Goal: Task Accomplishment & Management: Manage account settings

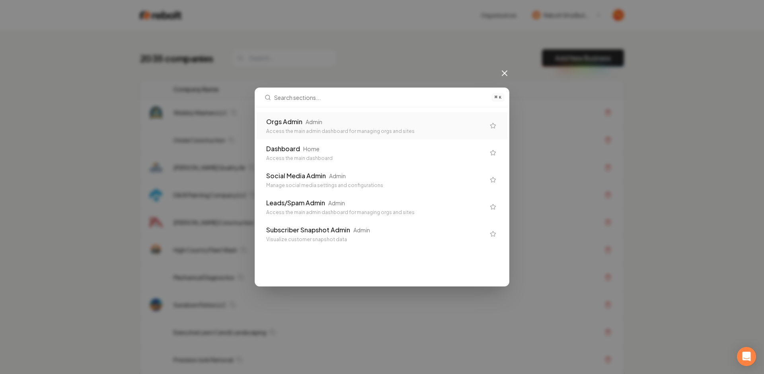
click at [297, 126] on div "Orgs Admin Admin Access the main admin dashboard for managing orgs and sites" at bounding box center [375, 126] width 219 height 18
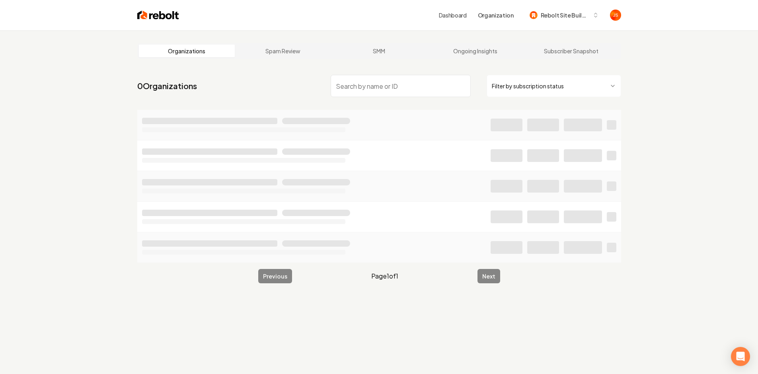
click at [369, 88] on input "search" at bounding box center [401, 86] width 140 height 22
type input "pro cir"
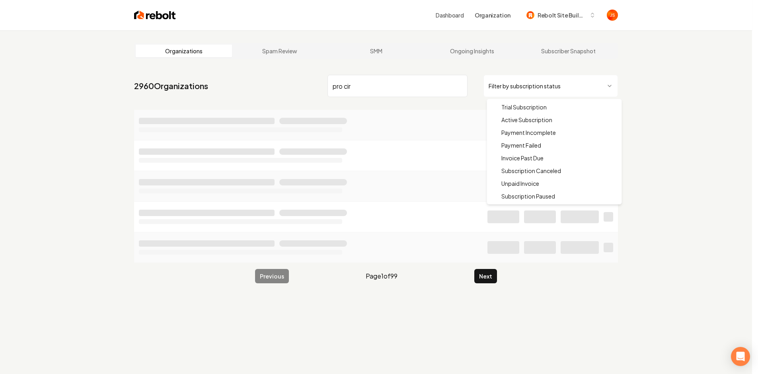
click at [511, 86] on html "Dashboard Organization Rebolt Site Builder Organizations Spam Review SMM Ongoin…" at bounding box center [379, 187] width 758 height 374
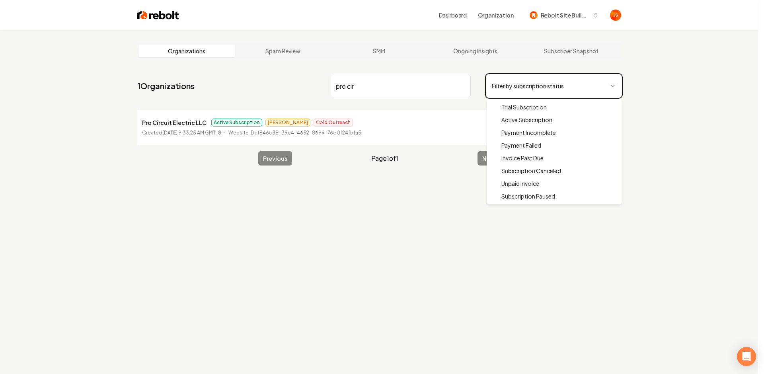
drag, startPoint x: 372, startPoint y: 97, endPoint x: 376, endPoint y: 101, distance: 5.6
click at [372, 97] on html "Dashboard Organization Rebolt Site Builder Organizations Spam Review SMM Ongoin…" at bounding box center [382, 187] width 764 height 374
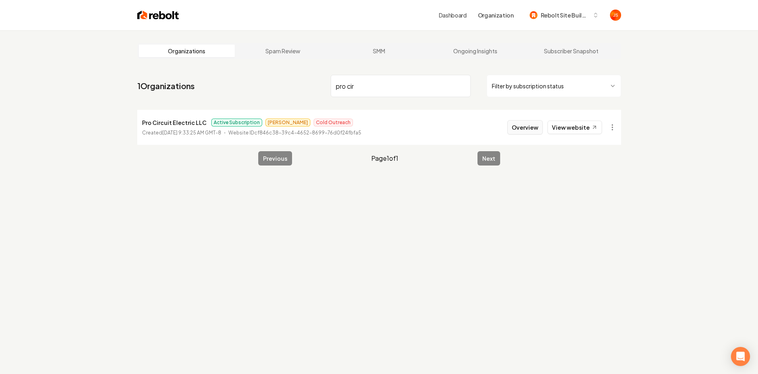
click at [530, 127] on button "Overview" at bounding box center [524, 127] width 35 height 14
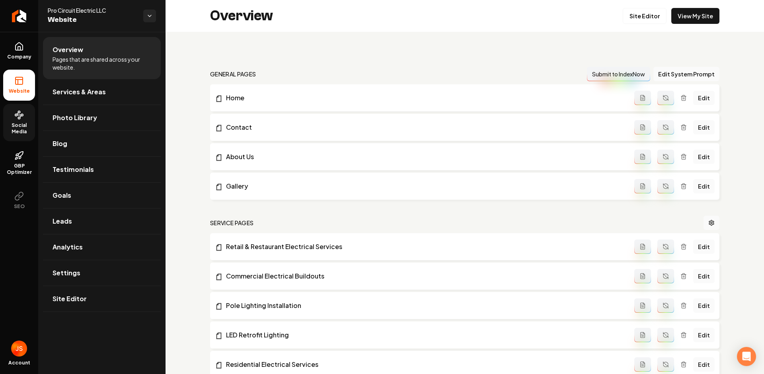
click at [17, 120] on link "Social Media" at bounding box center [19, 122] width 32 height 37
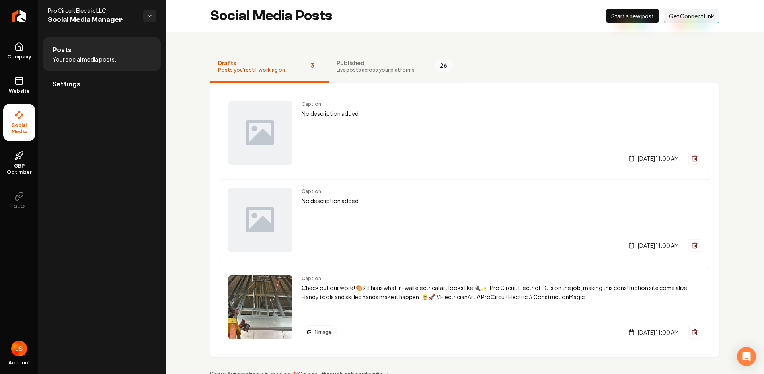
click at [354, 68] on span "Live posts across your platforms" at bounding box center [376, 70] width 78 height 6
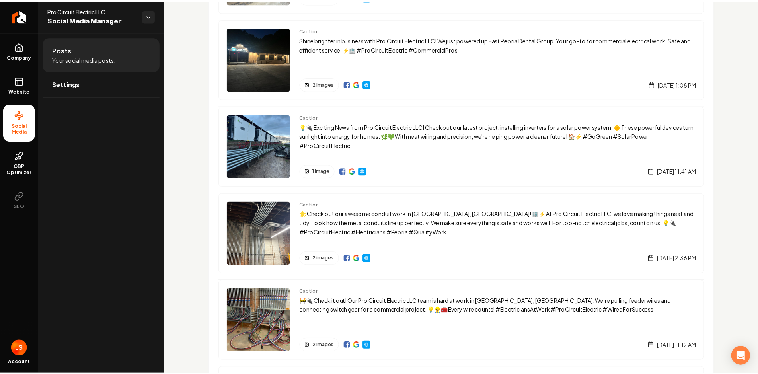
scroll to position [687, 0]
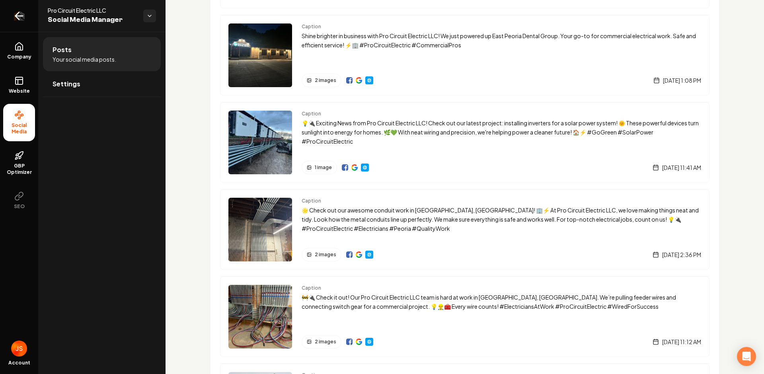
click at [25, 12] on link "Return to dashboard" at bounding box center [19, 16] width 38 height 32
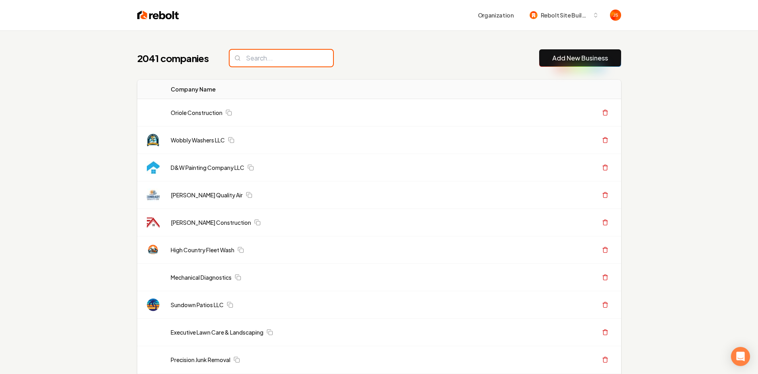
click at [276, 62] on input "search" at bounding box center [281, 58] width 103 height 17
paste input "Shuv Mitigation & Restoration"
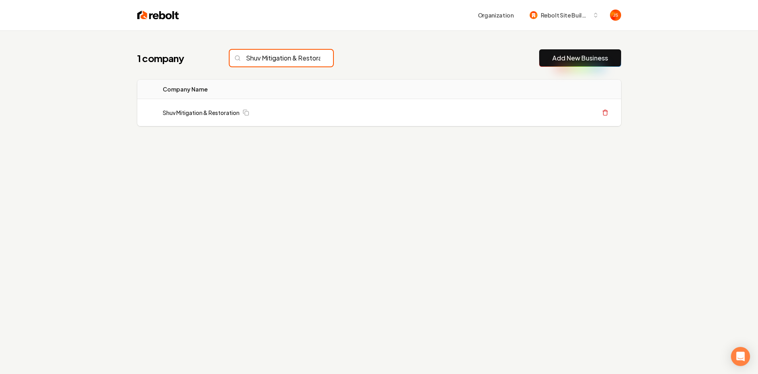
scroll to position [0, 27]
type input "Shuv Mitigation & Restoration"
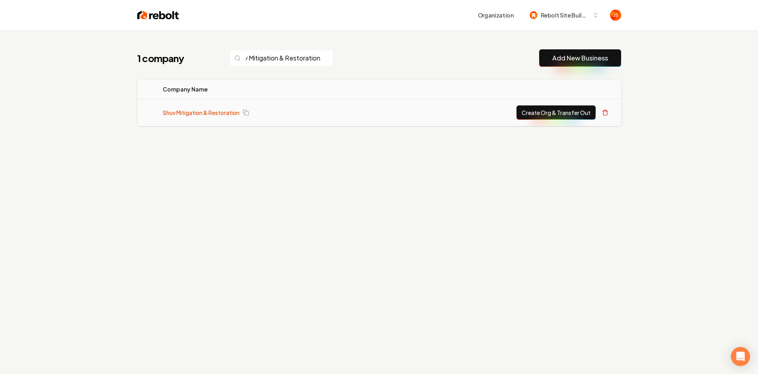
scroll to position [0, 0]
click at [219, 111] on link "Shuv Mitigation & Restoration" at bounding box center [201, 113] width 77 height 8
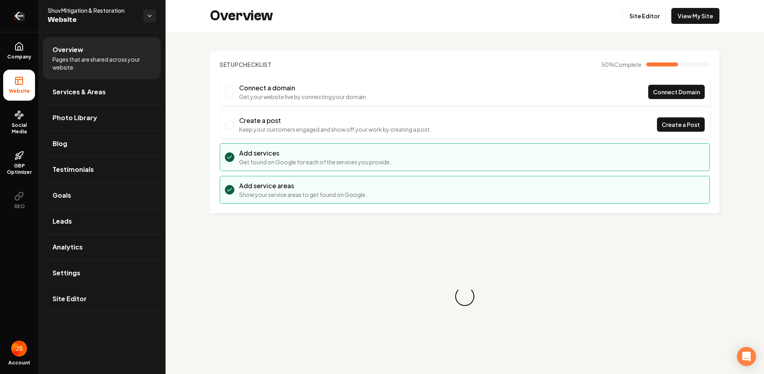
click at [22, 19] on icon "Return to dashboard" at bounding box center [19, 16] width 13 height 13
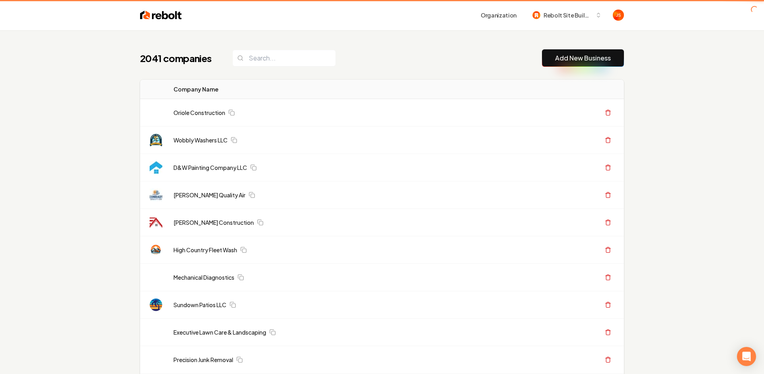
click at [14, 17] on header "Organization Rebolt Site Builder" at bounding box center [382, 15] width 764 height 30
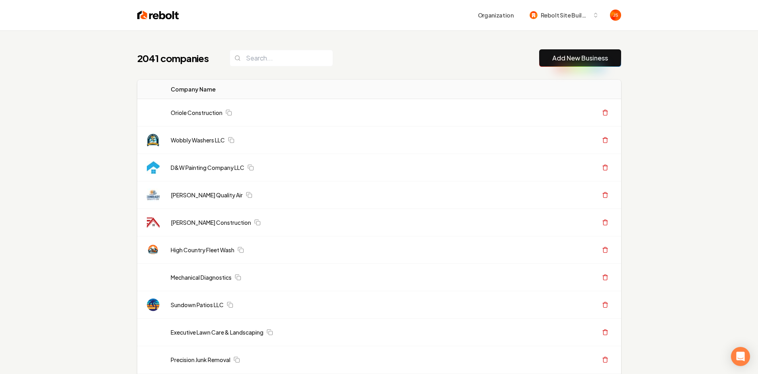
click at [383, 52] on div "2041 companies Add New Business" at bounding box center [379, 58] width 484 height 18
click at [273, 57] on input "search" at bounding box center [281, 58] width 103 height 17
paste input "Shuv Mitigation & Restoration"
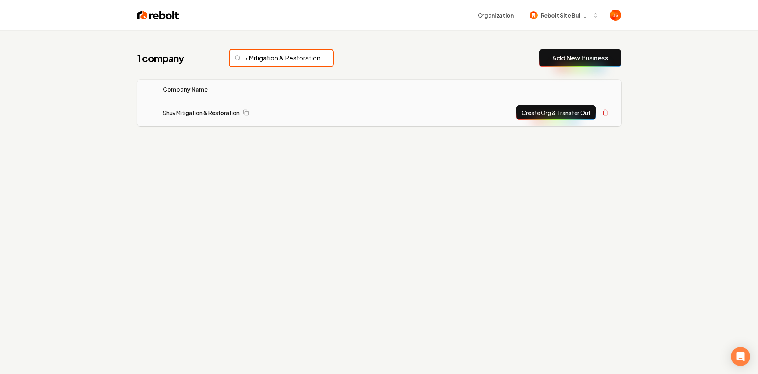
type input "Shuv Mitigation & Restoration"
click at [531, 113] on button "Create Org & Transfer Out" at bounding box center [555, 112] width 79 height 14
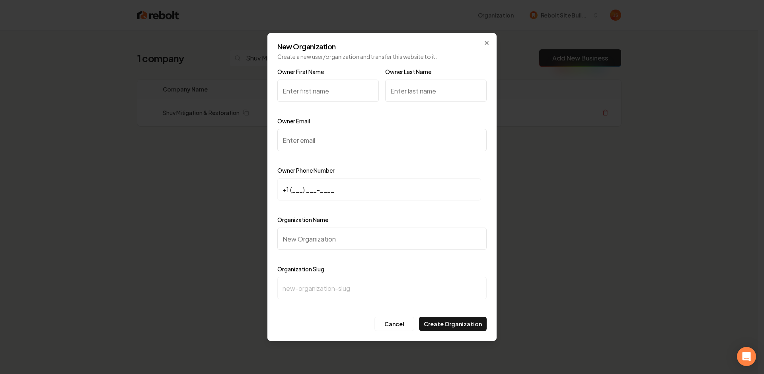
click at [325, 90] on input "Owner First Name" at bounding box center [327, 91] width 101 height 22
type input "S"
paste input "Mark Von"
drag, startPoint x: 322, startPoint y: 89, endPoint x: 301, endPoint y: 90, distance: 20.7
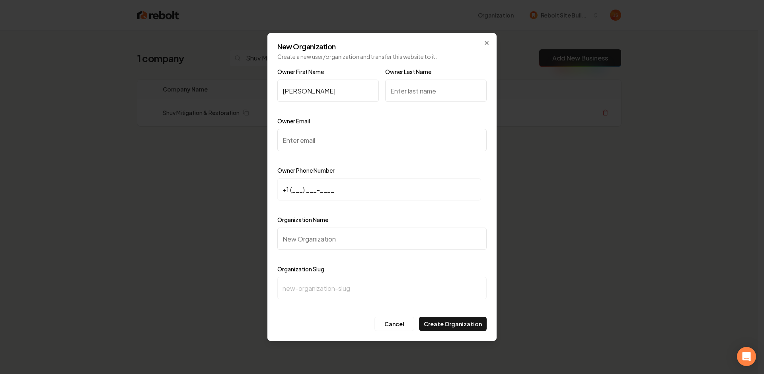
click at [301, 90] on input "Mark Von" at bounding box center [327, 91] width 101 height 22
type input "Mark"
click at [412, 90] on input "Owner Last Name" at bounding box center [435, 91] width 101 height 22
type input "Von"
click at [364, 135] on input "Owner Email" at bounding box center [381, 140] width 209 height 22
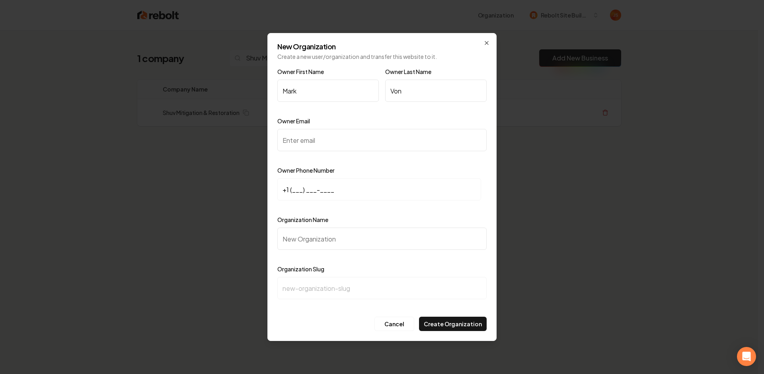
click at [344, 129] on input "Owner Email" at bounding box center [381, 140] width 209 height 22
click at [336, 136] on input "Owner Email" at bounding box center [381, 140] width 209 height 22
paste input "MKVRealtyM@gmail.com"
type input "MKVRealtyM@gmail.com"
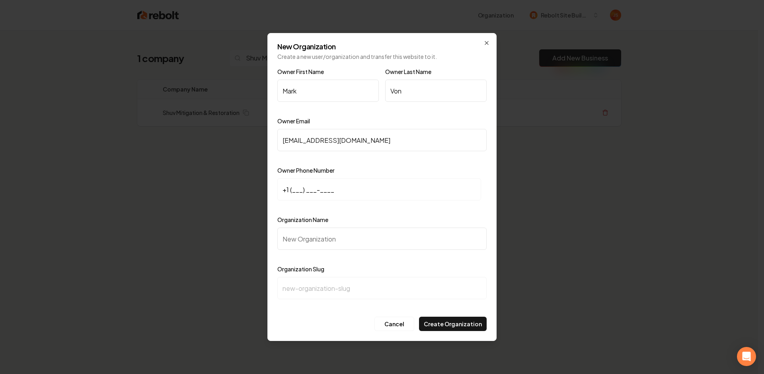
click at [384, 118] on div "Owner Email MKVRealtyM@gmail.com" at bounding box center [381, 139] width 209 height 46
click at [302, 188] on input "+1 (___) ___-____" at bounding box center [379, 189] width 204 height 22
click at [294, 190] on input "+1 (___) ___-____" at bounding box center [379, 189] width 204 height 22
click at [292, 191] on input "+1 (___) ___-____" at bounding box center [379, 189] width 204 height 22
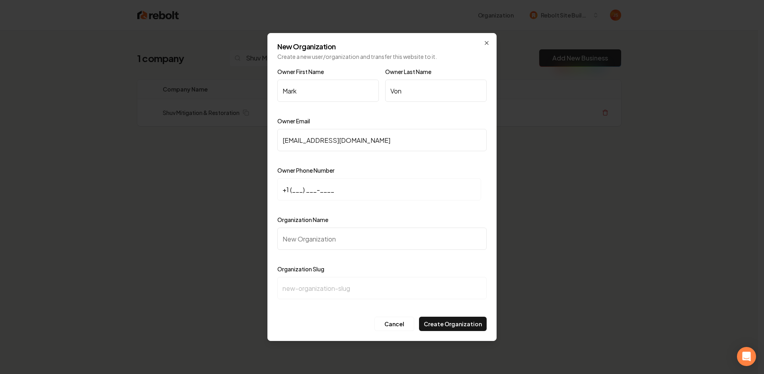
paste input "385) 223-4874"
type input "+1 (385) 223-4874"
click at [309, 243] on input "Organization Name" at bounding box center [381, 239] width 209 height 22
type input "S"
type input "s"
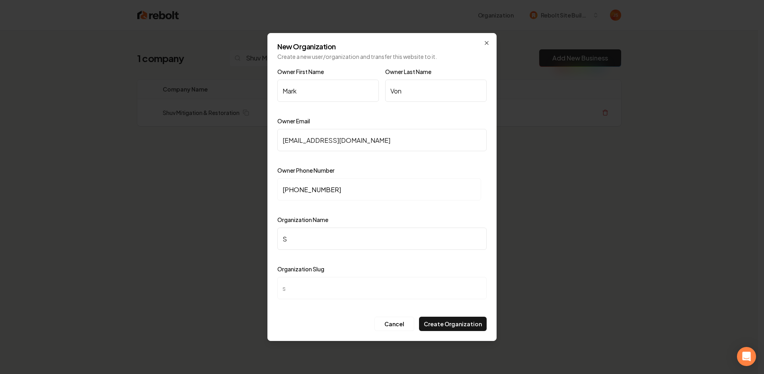
type input "Sh"
type input "sh"
type input "Shu"
type input "shu"
type input "Shuv"
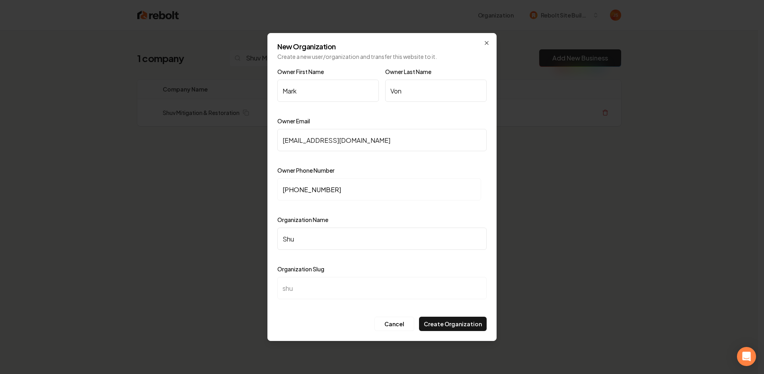
type input "shuv"
type input "Shuv M"
type input "shuv-m"
type input "Shuv Mi"
type input "shuv-mi"
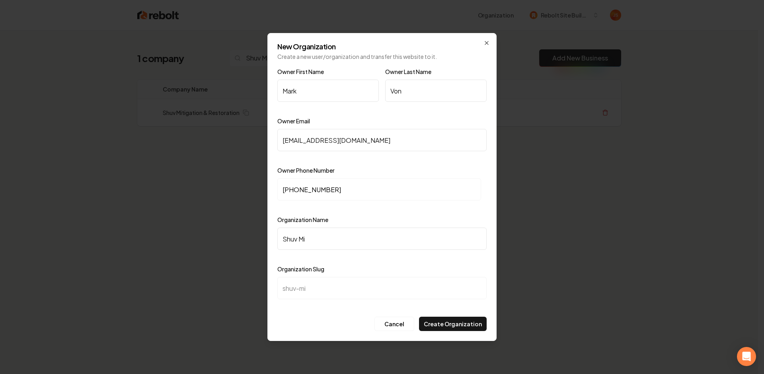
type input "Shuv Mit"
type input "shuv-mit"
type input "Shuv Miti"
type input "shuv-miti"
type input "Shuv Mitig"
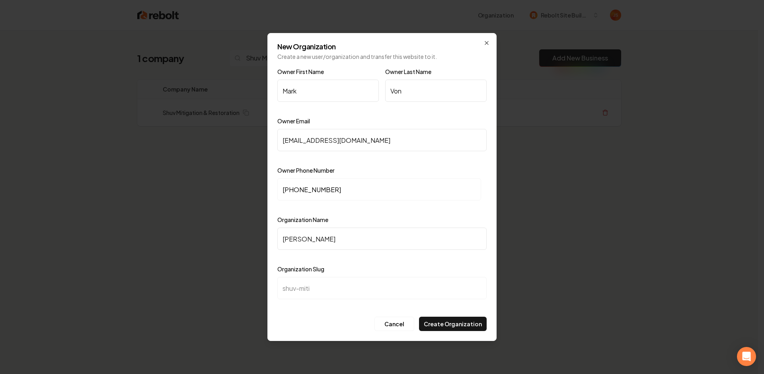
type input "shuv-mitig"
type input "Shuv Mitiga"
type input "shuv-mitiga"
type input "Shuv Mitigat"
type input "shuv-mitigat"
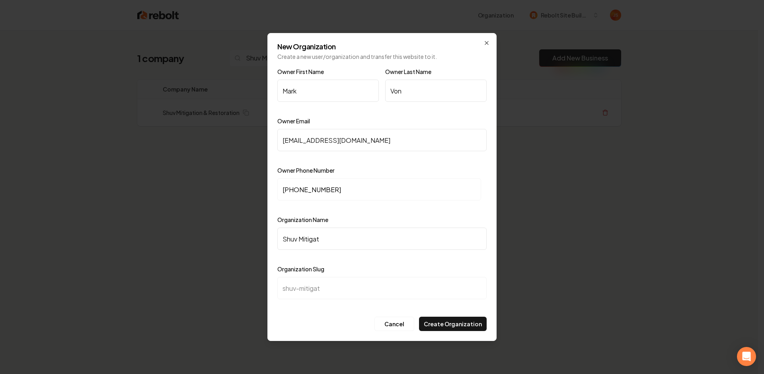
type input "Shuv Mitigati"
type input "shuv-mitigati"
type input "Shuv Mitigatio"
type input "shuv-mitigatio"
type input "Shuv Mitigation"
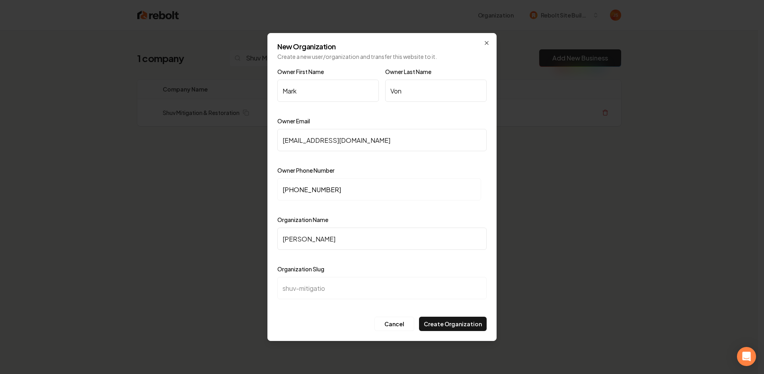
type input "shuv-mitigation"
type input "Shuv Mitigation &"
type input "shuv-mitigation-"
type input "Shuv Mitigation & R"
type input "shuv-mitigation-r"
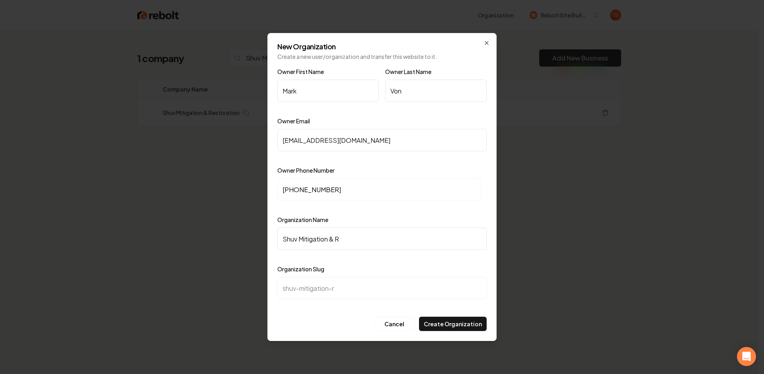
type input "Shuv Mitigation & Re"
type input "shuv-mitigation-re"
type input "Shuv Mitigation & Res"
type input "shuv-mitigation-res"
type input "Shuv Mitigation & Rest"
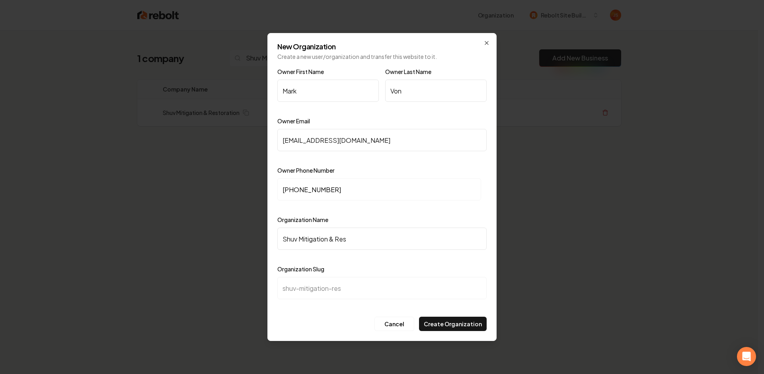
type input "shuv-mitigation-rest"
type input "Shuv Mitigation & Resto"
type input "shuv-mitigation-resto"
type input "Shuv Mitigation & Restor"
type input "shuv-mitigation-restor"
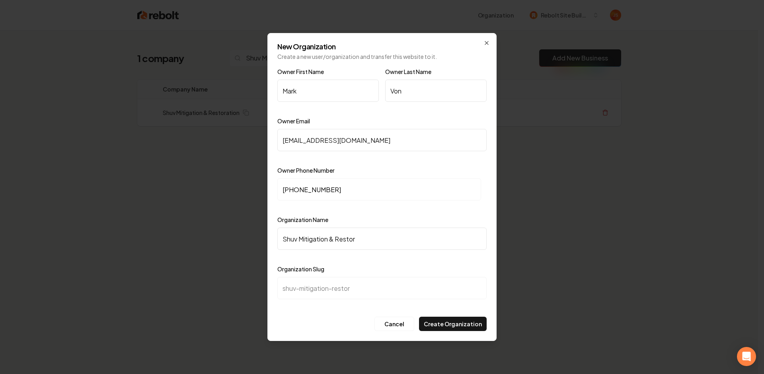
type input "Shuv Mitigation & Restora"
type input "shuv-mitigation-restora"
type input "Shuv Mitigation & Restorat"
type input "shuv-mitigation-restorat"
type input "Shuv Mitigation & Restorati"
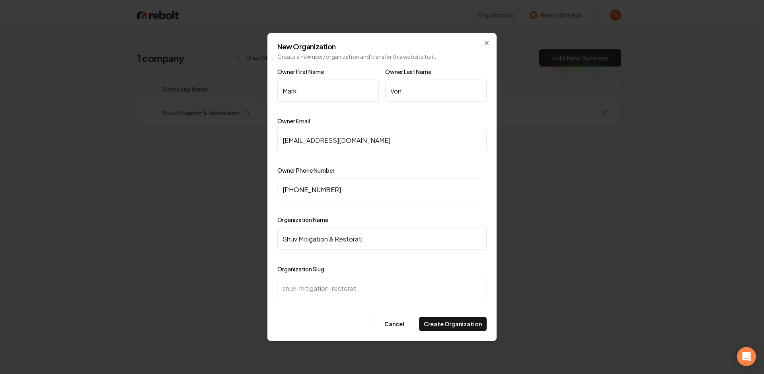
type input "shuv-mitigation-restorati"
type input "Shuv Mitigation & Restoratio"
type input "shuv-mitigation-restoratio"
type input "Shuv Mitigation & Restoration"
type input "shuv-mitigation-restoration"
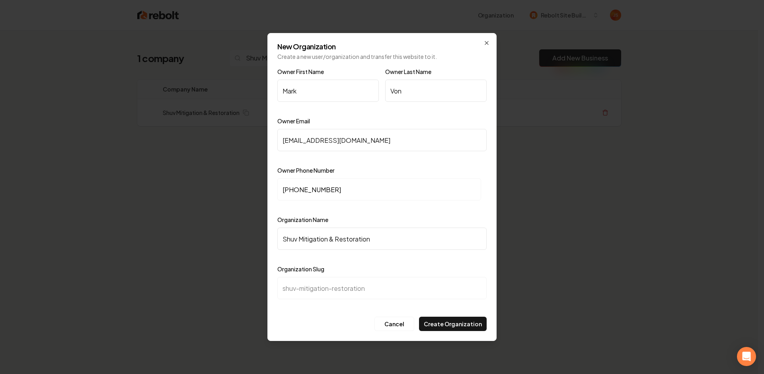
type input "Shuv Mitigation & Restorations"
type input "shuv-mitigation-restorations"
type input "Shuv Mitigation & Restorations"
click at [437, 323] on button "Create Organization" at bounding box center [453, 324] width 68 height 14
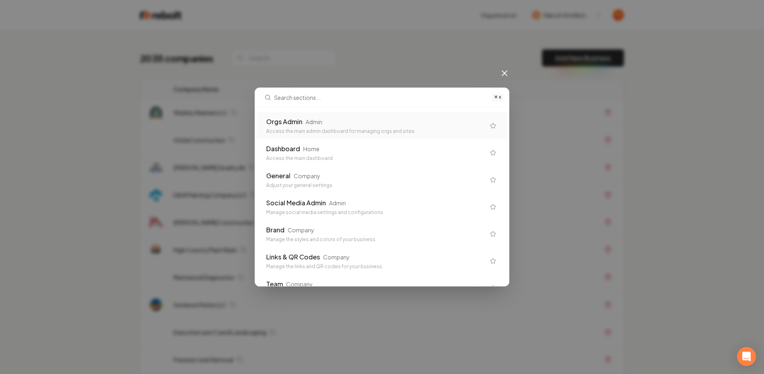
click at [288, 121] on div "Orgs Admin" at bounding box center [284, 122] width 36 height 10
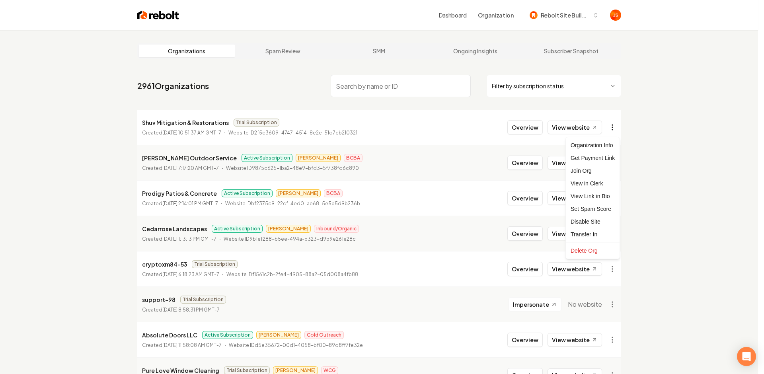
click at [607, 124] on html "Dashboard Organization Rebolt Site Builder Organizations Spam Review SMM Ongoin…" at bounding box center [382, 187] width 764 height 374
click at [598, 157] on div "Get Payment Link" at bounding box center [592, 158] width 51 height 13
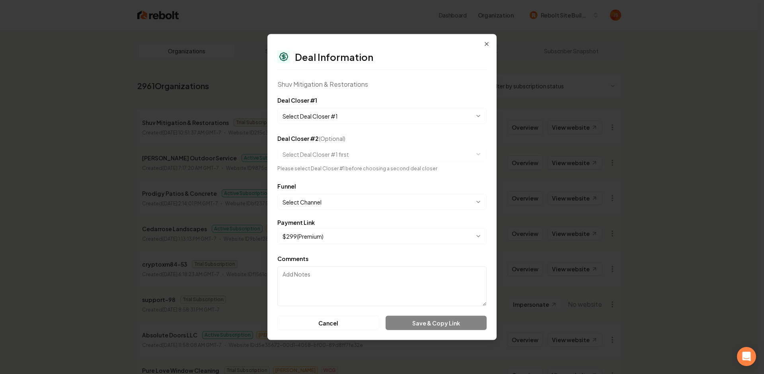
click at [344, 122] on body "Dashboard Organization Rebolt Site Builder Organizations Spam Review SMM Ongoin…" at bounding box center [379, 187] width 758 height 374
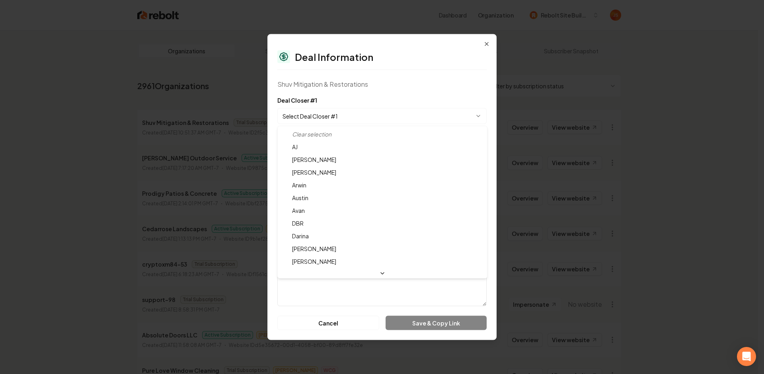
select select "**********"
drag, startPoint x: 306, startPoint y: 260, endPoint x: 313, endPoint y: 247, distance: 14.3
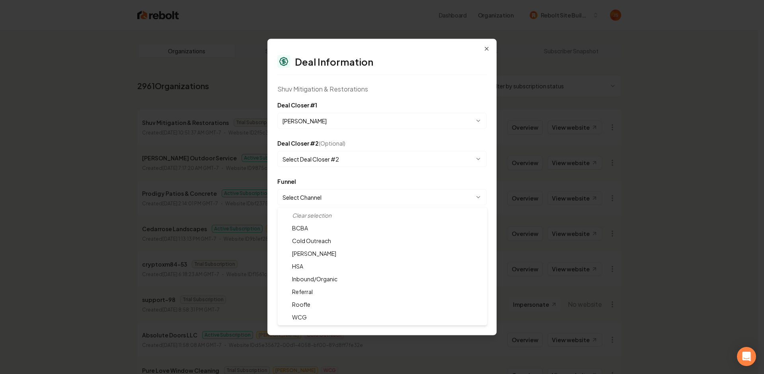
click at [313, 204] on body "Dashboard Organization Rebolt Site Builder Organizations Spam Review SMM Ongoin…" at bounding box center [379, 187] width 758 height 374
select select "**********"
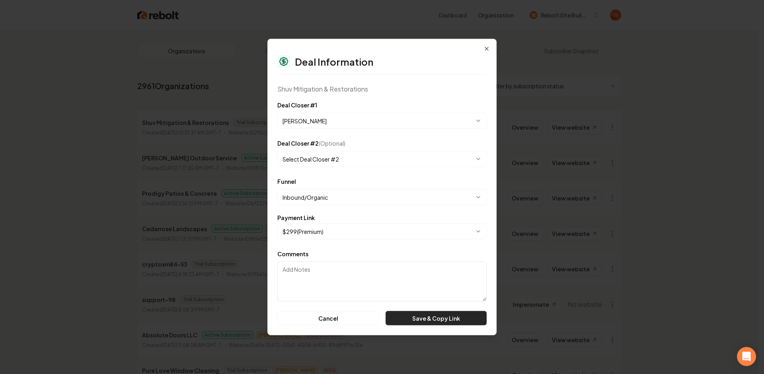
click at [405, 318] on button "Save & Copy Link" at bounding box center [435, 318] width 101 height 14
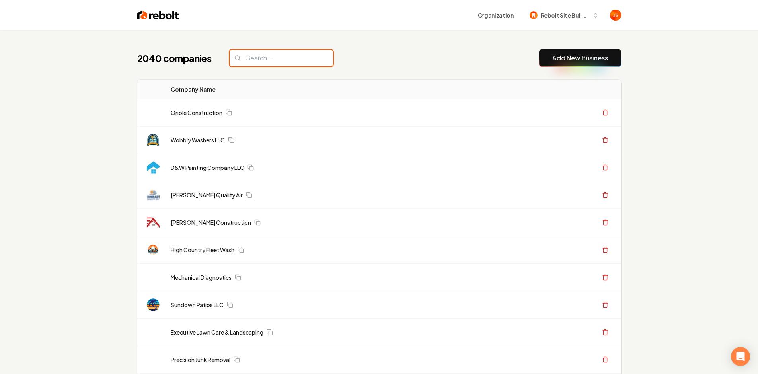
click at [266, 53] on input "search" at bounding box center [281, 58] width 103 height 17
click at [282, 56] on input "search" at bounding box center [281, 58] width 103 height 17
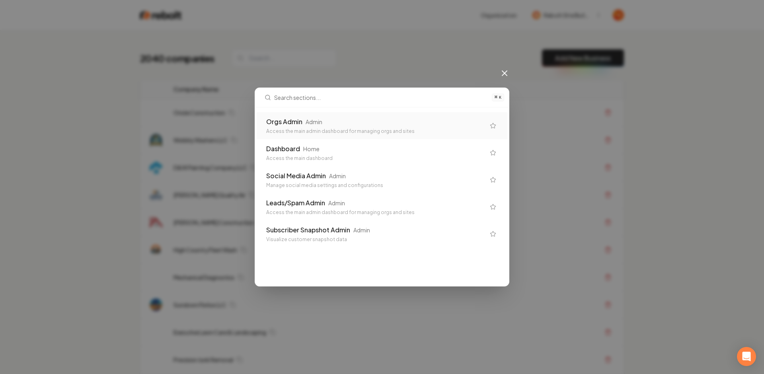
click at [302, 130] on div "Access the main admin dashboard for managing orgs and sites" at bounding box center [375, 131] width 219 height 6
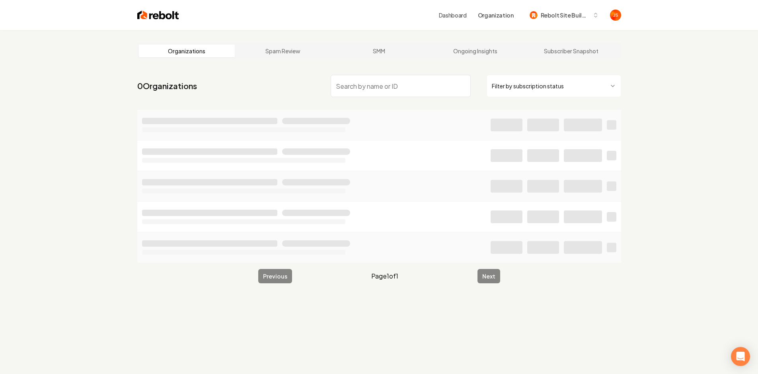
click at [531, 89] on html "Dashboard Organization Rebolt Site Builder Organizations Spam Review SMM Ongoin…" at bounding box center [379, 187] width 758 height 374
click at [414, 93] on input "search" at bounding box center [401, 86] width 140 height 22
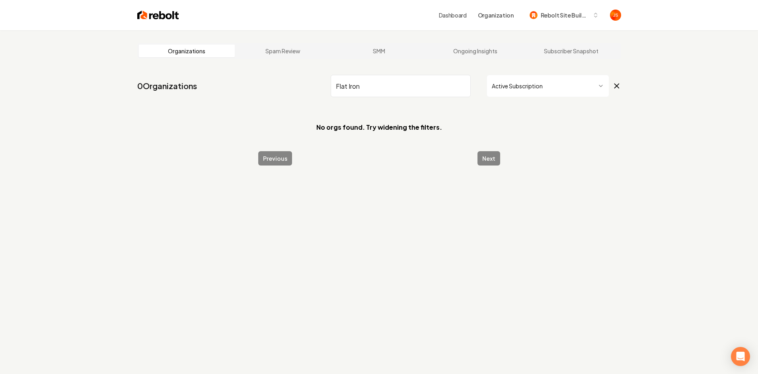
click at [437, 90] on input "Flat Iron" at bounding box center [401, 86] width 140 height 22
drag, startPoint x: 428, startPoint y: 90, endPoint x: 423, endPoint y: 90, distance: 4.8
click at [427, 90] on input "Flat Iron" at bounding box center [401, 86] width 140 height 22
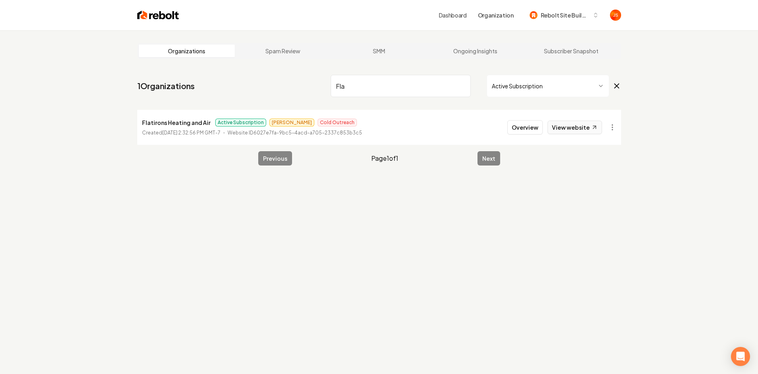
type input "Fla"
click at [567, 127] on link "View website" at bounding box center [574, 128] width 54 height 14
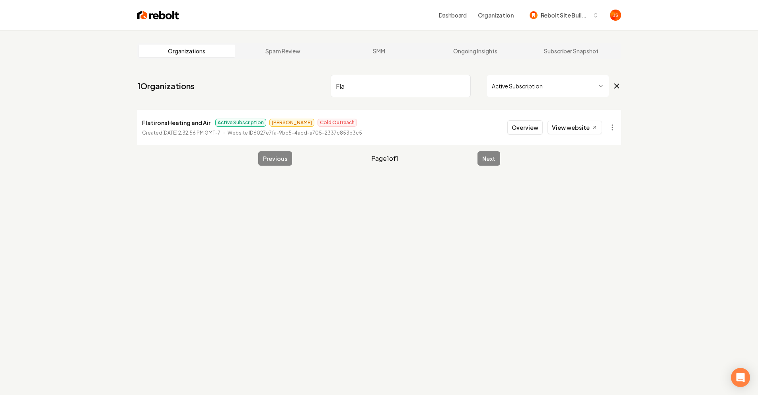
click at [422, 77] on input "Fla" at bounding box center [401, 86] width 140 height 22
drag, startPoint x: 439, startPoint y: 78, endPoint x: 472, endPoint y: 88, distance: 35.0
click at [439, 78] on input "Fla" at bounding box center [401, 86] width 140 height 22
click at [472, 88] on div "Fla Active Subscription" at bounding box center [476, 86] width 290 height 22
click at [462, 85] on input "Fla" at bounding box center [401, 86] width 140 height 22
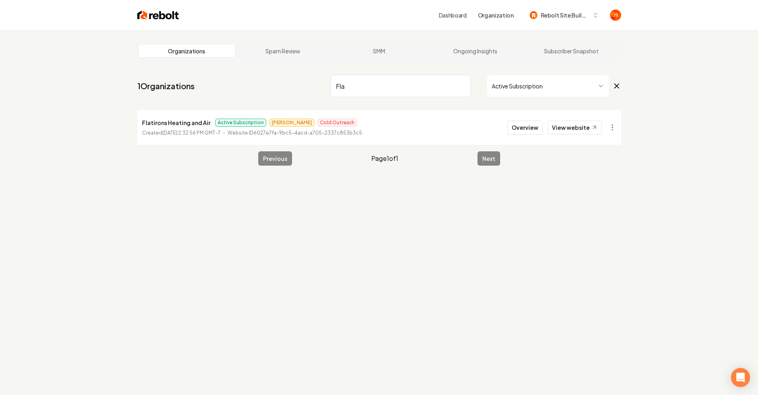
click at [461, 85] on input "Fla" at bounding box center [401, 86] width 140 height 22
click at [522, 87] on html "Dashboard Organization Rebolt Site Builder Organizations Spam Review SMM Ongoin…" at bounding box center [379, 197] width 758 height 395
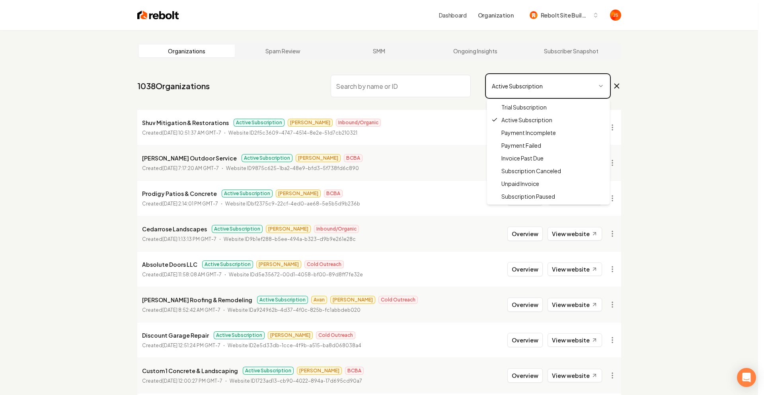
click at [402, 130] on html "Dashboard Organization Rebolt Site Builder Organizations Spam Review SMM Ongoin…" at bounding box center [382, 197] width 764 height 395
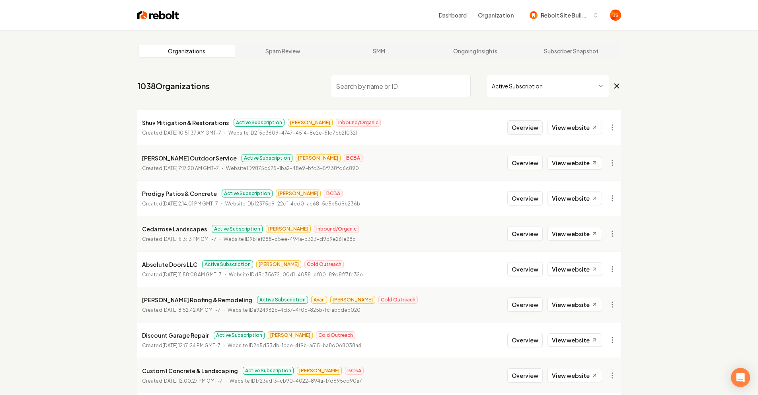
click at [517, 132] on button "Overview" at bounding box center [524, 127] width 35 height 14
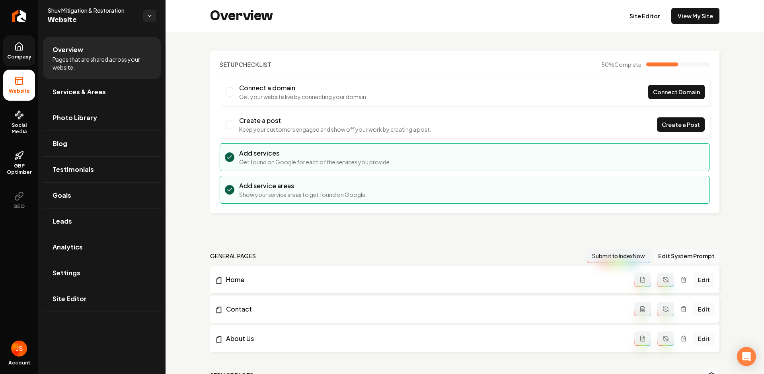
click at [23, 62] on link "Company" at bounding box center [19, 50] width 32 height 31
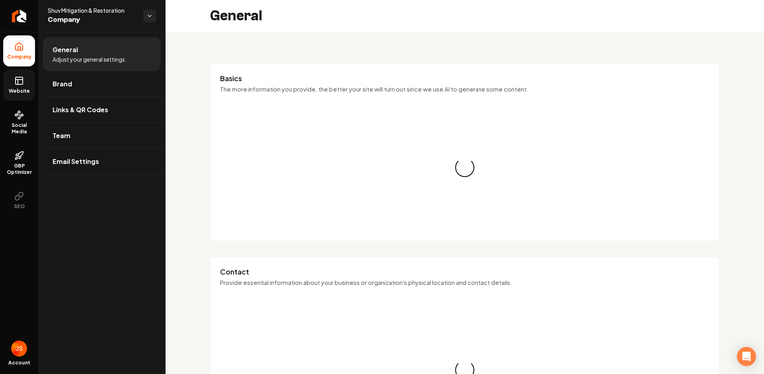
click at [21, 80] on icon at bounding box center [19, 81] width 10 height 10
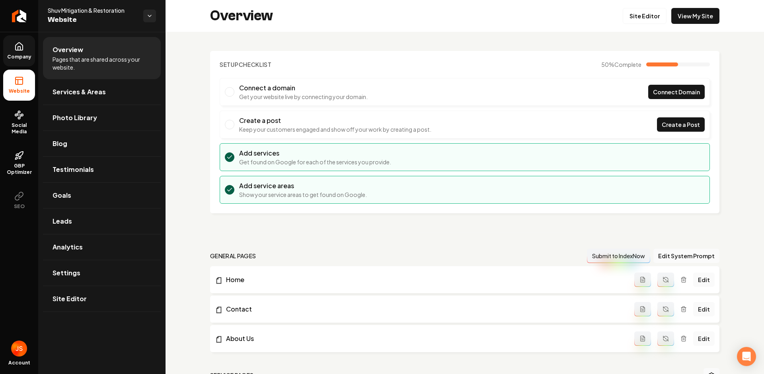
click at [12, 49] on link "Company" at bounding box center [19, 50] width 32 height 31
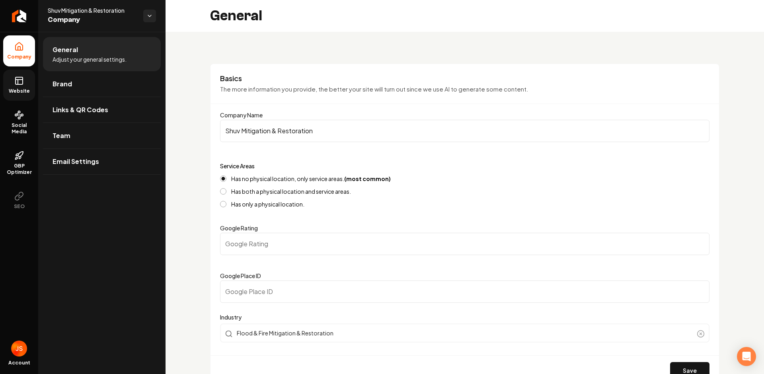
click at [19, 93] on span "Website" at bounding box center [19, 91] width 27 height 6
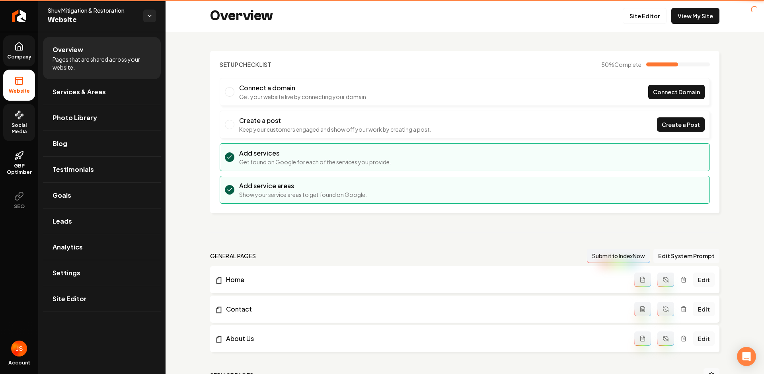
click at [19, 131] on span "Social Media" at bounding box center [19, 128] width 32 height 13
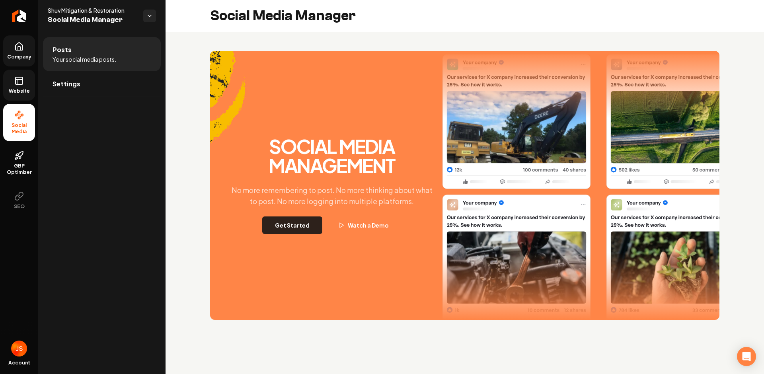
click at [285, 233] on button "Get Started" at bounding box center [292, 225] width 60 height 18
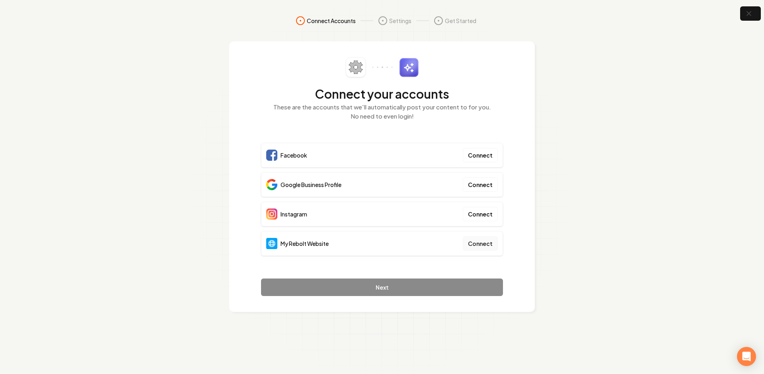
click at [478, 241] on button "Connect" at bounding box center [480, 243] width 35 height 14
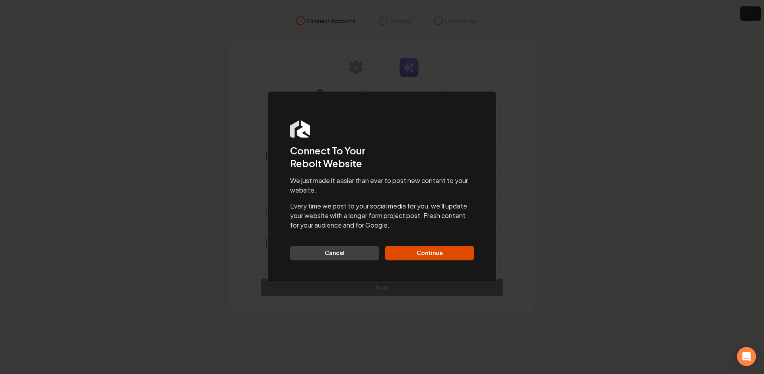
click at [432, 263] on div "Dialog Connect To Your Rebolt Website We just made it easier than ever to post …" at bounding box center [381, 187] width 229 height 192
click at [428, 256] on button "Continue" at bounding box center [429, 253] width 89 height 14
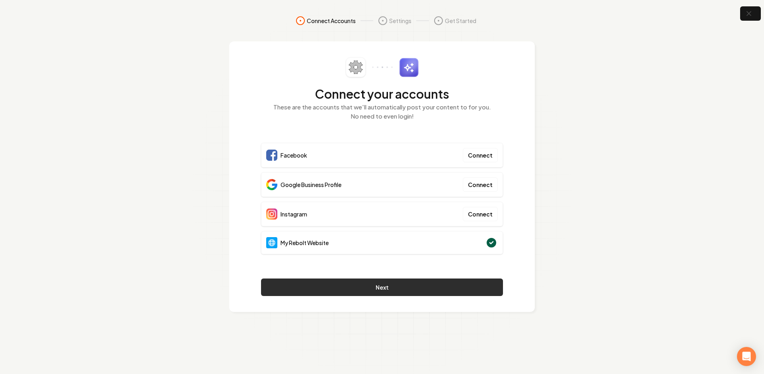
click at [401, 285] on button "Next" at bounding box center [382, 287] width 242 height 18
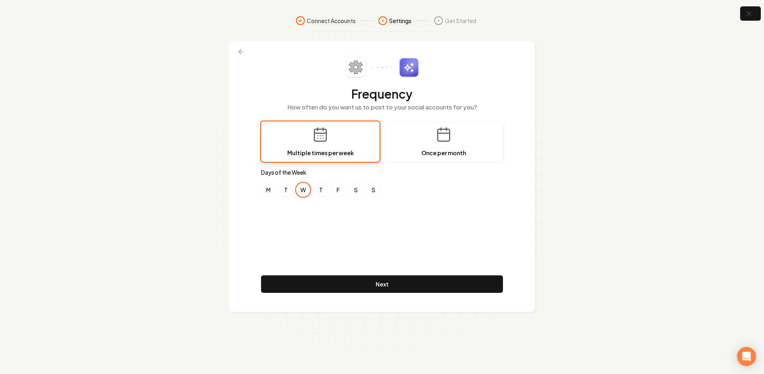
drag, startPoint x: 292, startPoint y: 249, endPoint x: 279, endPoint y: 212, distance: 39.5
click at [292, 247] on div "Frequency How often do you want us to post to your social accounts for you? Mul…" at bounding box center [382, 176] width 242 height 239
click at [268, 189] on button "M" at bounding box center [268, 190] width 14 height 14
click at [336, 189] on button "F" at bounding box center [338, 190] width 14 height 14
click at [344, 235] on div "Frequency How often do you want us to post to your social accounts for you? Mul…" at bounding box center [382, 176] width 242 height 239
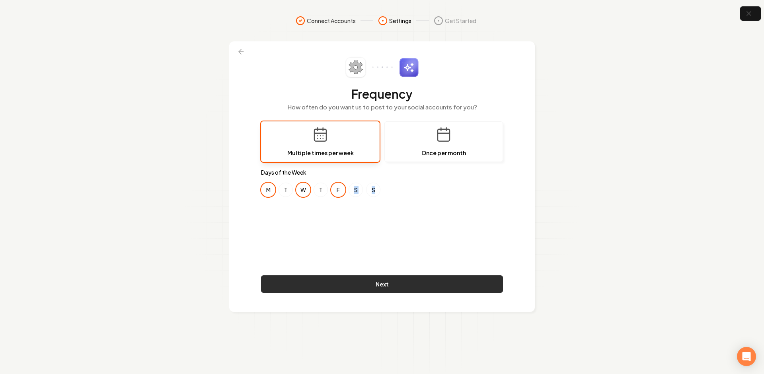
click at [347, 284] on button "Next" at bounding box center [382, 284] width 242 height 18
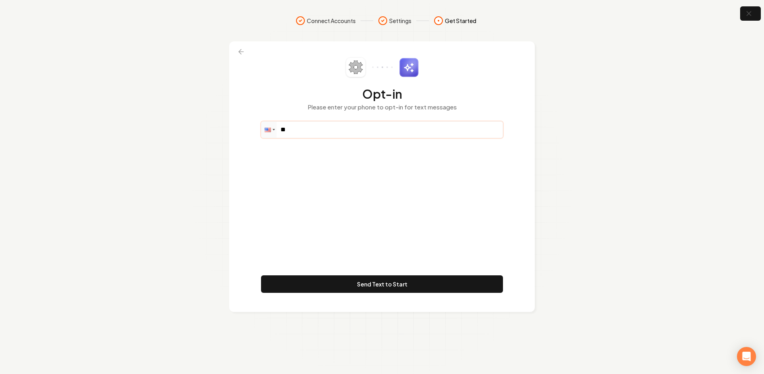
click at [312, 135] on input "**" at bounding box center [381, 130] width 241 height 16
paste input "**********"
type input "**********"
drag, startPoint x: 381, startPoint y: 198, endPoint x: 368, endPoint y: 268, distance: 71.2
click at [381, 198] on div "**********" at bounding box center [382, 176] width 242 height 239
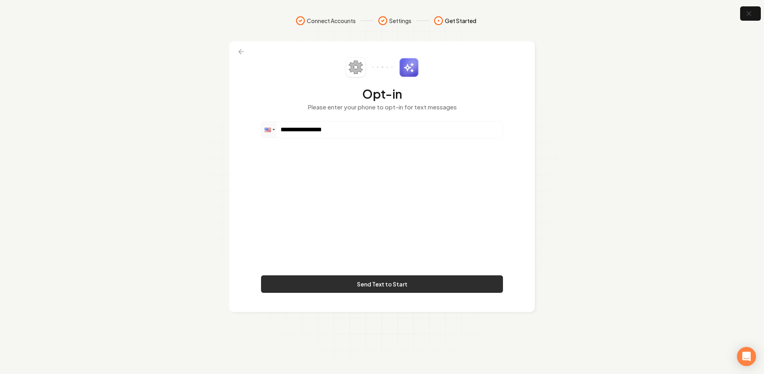
click at [359, 285] on button "Send Text to Start" at bounding box center [382, 284] width 242 height 18
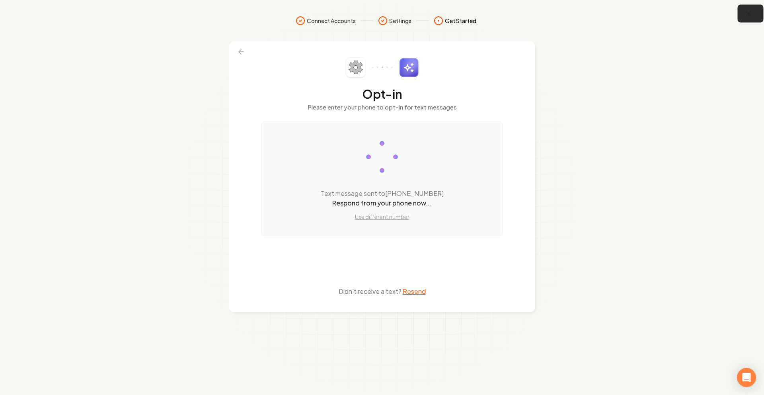
click at [744, 12] on icon "button" at bounding box center [748, 14] width 10 height 10
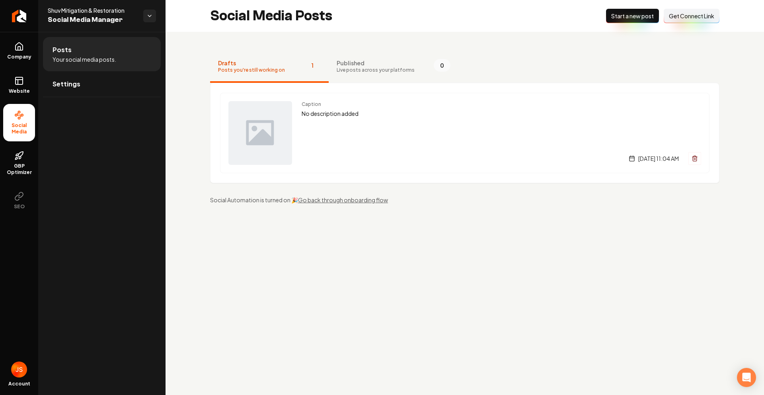
click at [704, 17] on span "Get Connect Link" at bounding box center [691, 16] width 45 height 8
click at [13, 85] on link "Website" at bounding box center [19, 85] width 32 height 31
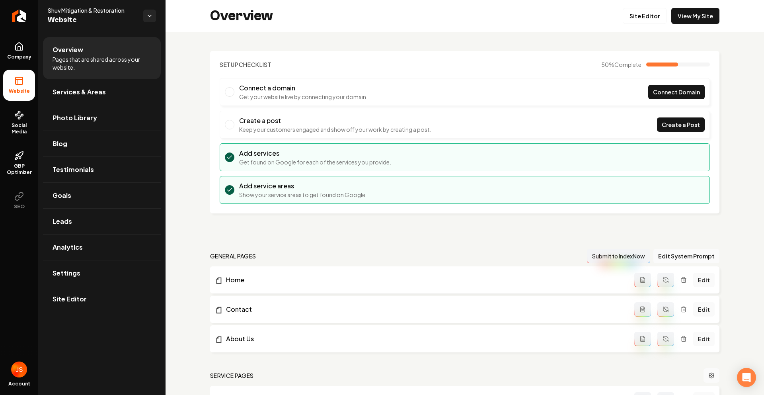
click at [29, 86] on li "Website" at bounding box center [19, 85] width 32 height 31
click at [78, 120] on span "Photo Library" at bounding box center [75, 118] width 45 height 10
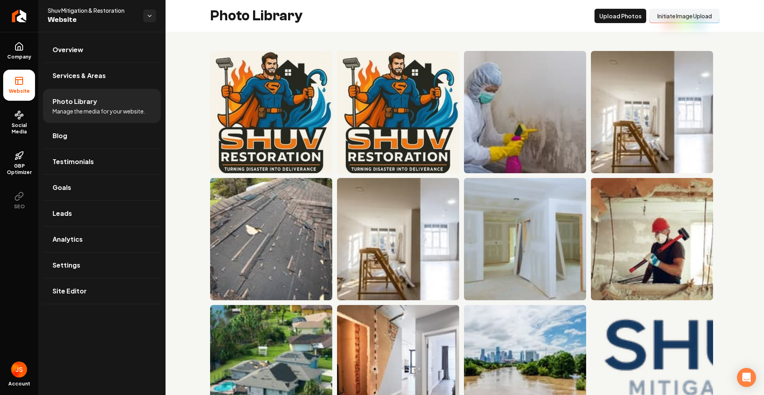
click at [670, 19] on button "Initiate Image Upload" at bounding box center [684, 16] width 70 height 14
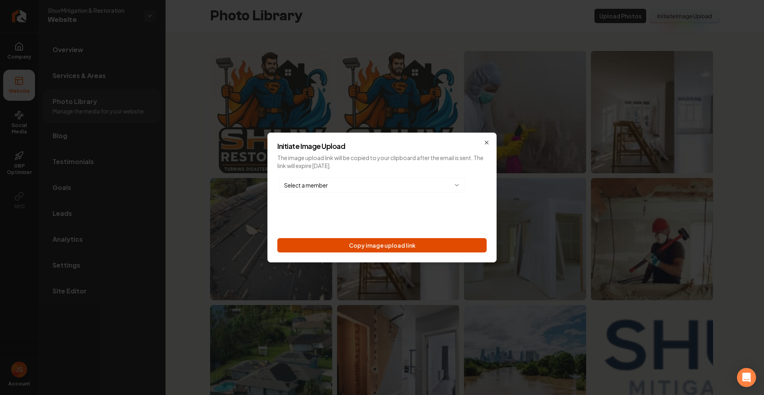
click at [411, 246] on button "Copy image upload link" at bounding box center [381, 245] width 209 height 14
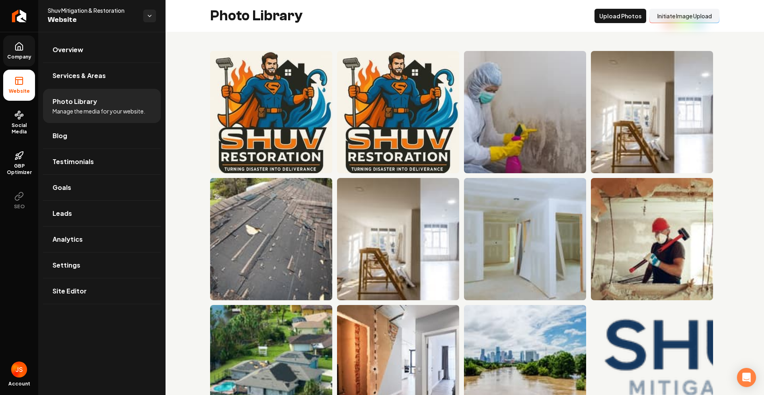
click at [21, 53] on link "Company" at bounding box center [19, 50] width 32 height 31
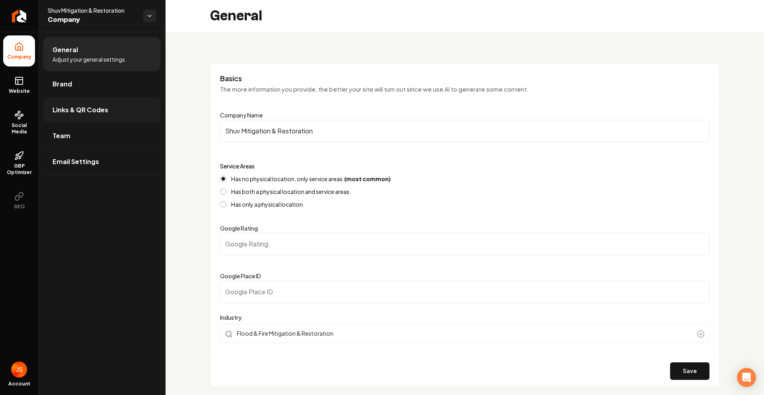
click at [85, 115] on link "Links & QR Codes" at bounding box center [102, 109] width 118 height 25
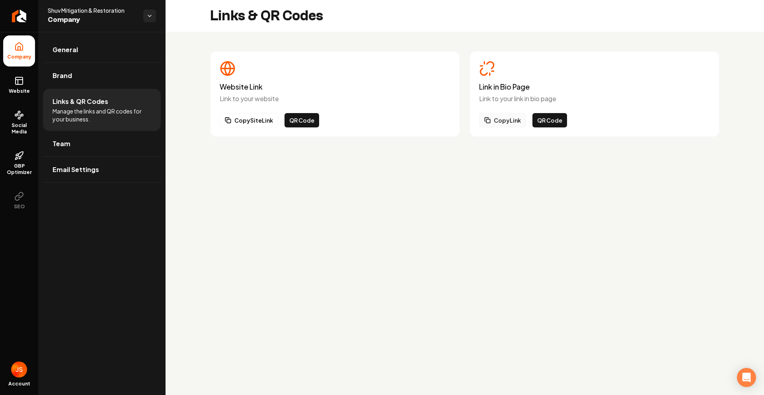
click at [497, 119] on button "Copy Link" at bounding box center [502, 120] width 47 height 14
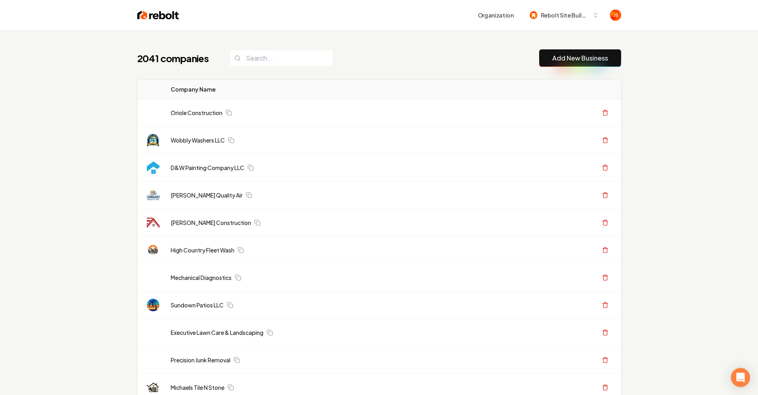
click at [380, 62] on div "2041 companies Add New Business" at bounding box center [379, 58] width 484 height 18
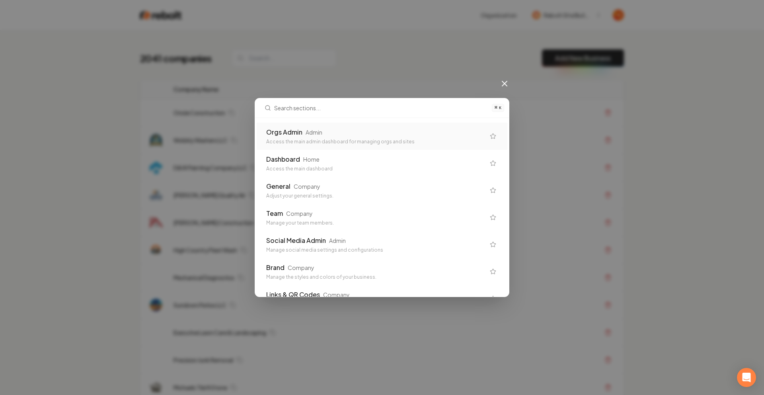
click at [342, 136] on div "Orgs Admin Admin" at bounding box center [375, 132] width 219 height 10
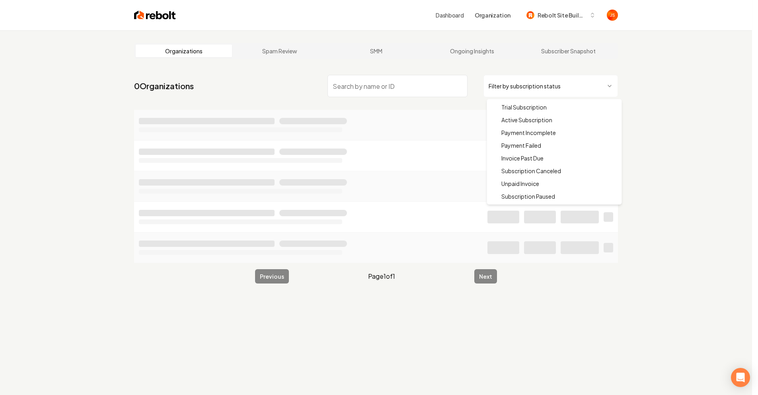
click at [525, 87] on html "Dashboard Organization Rebolt Site Builder Organizations Spam Review SMM Ongoin…" at bounding box center [379, 197] width 758 height 395
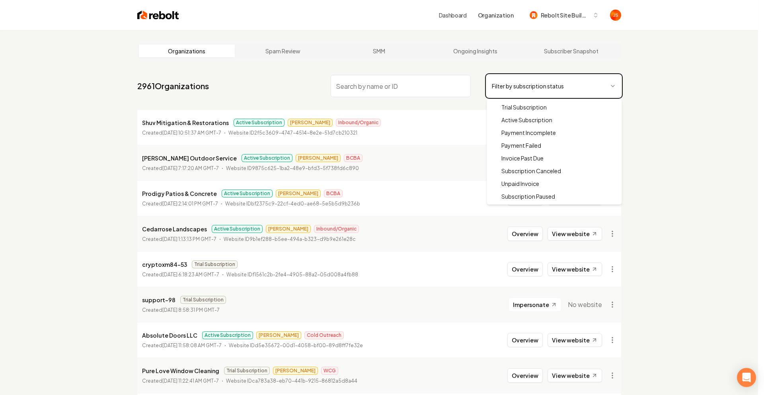
click at [408, 97] on html "Dashboard Organization Rebolt Site Builder Organizations Spam Review SMM Ongoin…" at bounding box center [382, 197] width 764 height 395
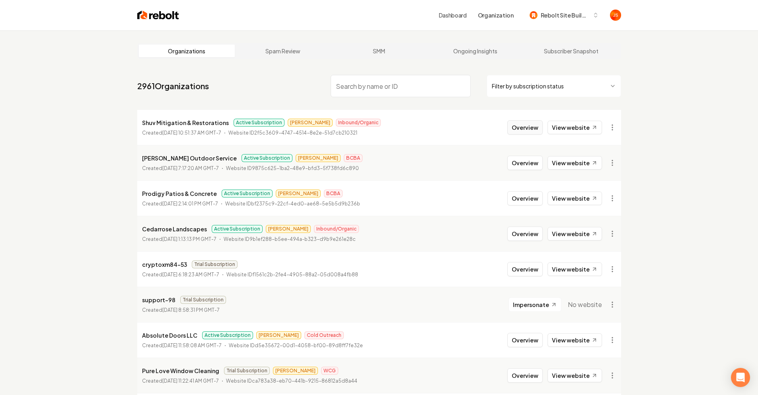
click at [529, 129] on button "Overview" at bounding box center [524, 127] width 35 height 14
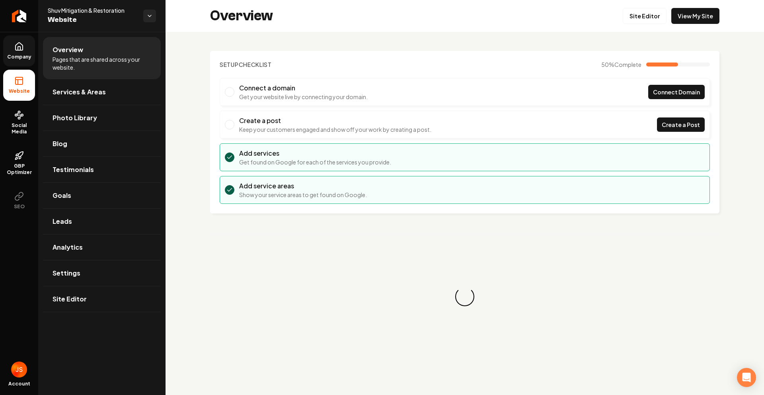
click at [25, 58] on span "Company" at bounding box center [19, 57] width 31 height 6
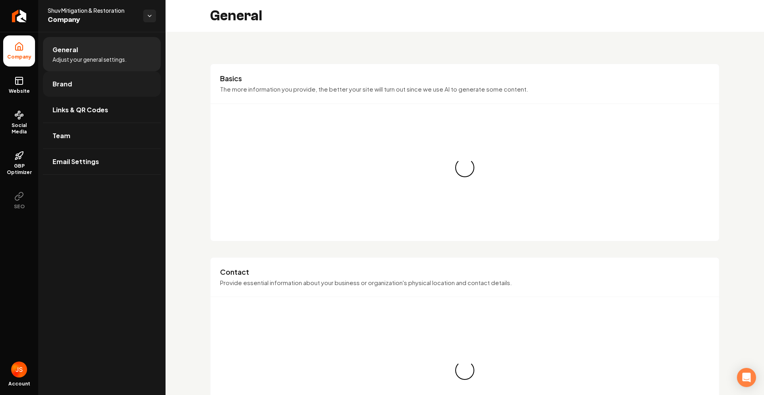
click at [88, 87] on link "Brand" at bounding box center [102, 83] width 118 height 25
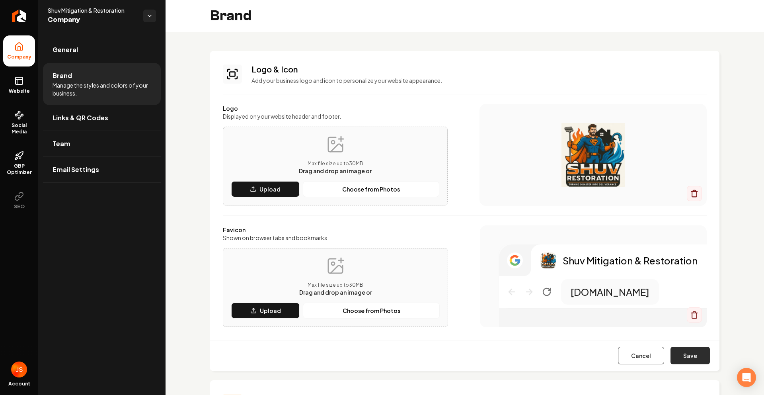
click at [686, 362] on button "Save" at bounding box center [689, 355] width 39 height 18
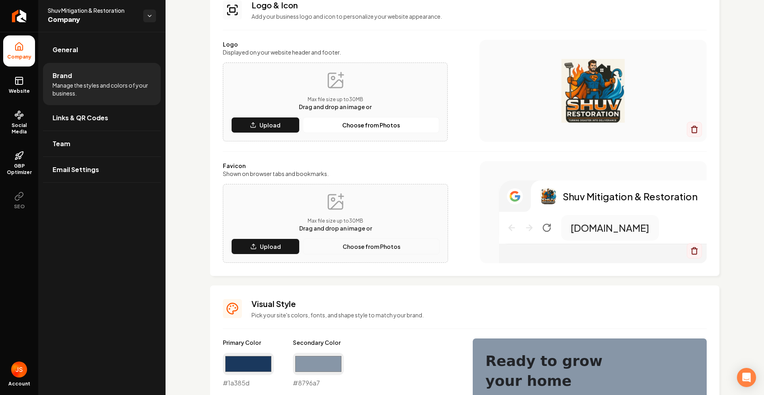
scroll to position [61, 0]
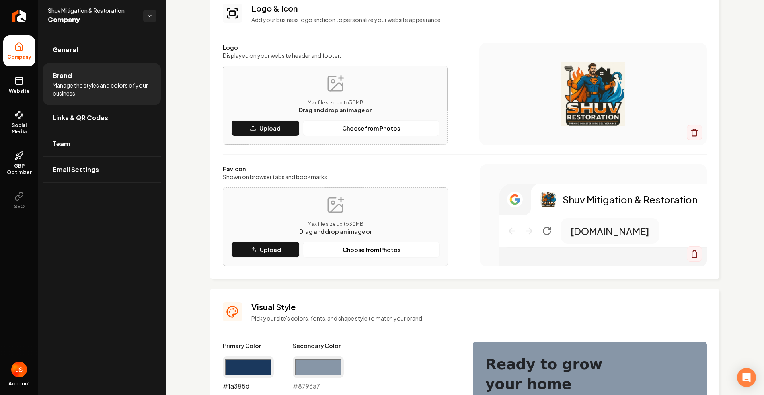
click at [232, 366] on input "#1a385d" at bounding box center [248, 367] width 51 height 22
type input "#105c8b"
click at [474, 302] on h3 "Visual Style" at bounding box center [478, 306] width 455 height 11
drag, startPoint x: 310, startPoint y: 366, endPoint x: 311, endPoint y: 356, distance: 10.0
click at [310, 365] on input "#8796a7" at bounding box center [318, 367] width 51 height 22
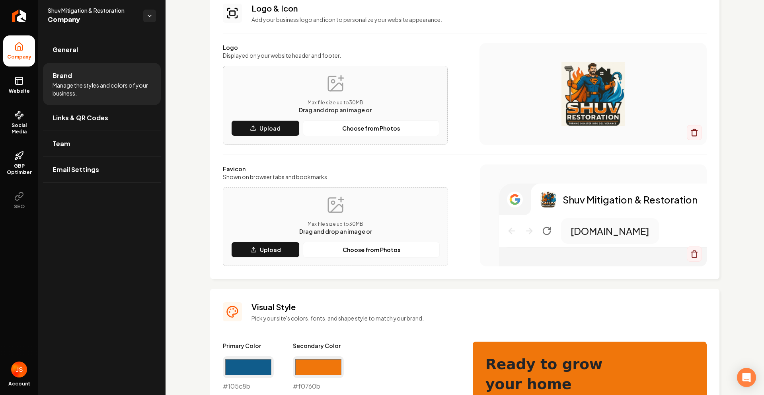
type input "#f0760b"
drag, startPoint x: 502, startPoint y: 166, endPoint x: 499, endPoint y: 160, distance: 6.9
click at [503, 165] on div "Shuv Mitigation & Restoration [DOMAIN_NAME]" at bounding box center [593, 215] width 227 height 102
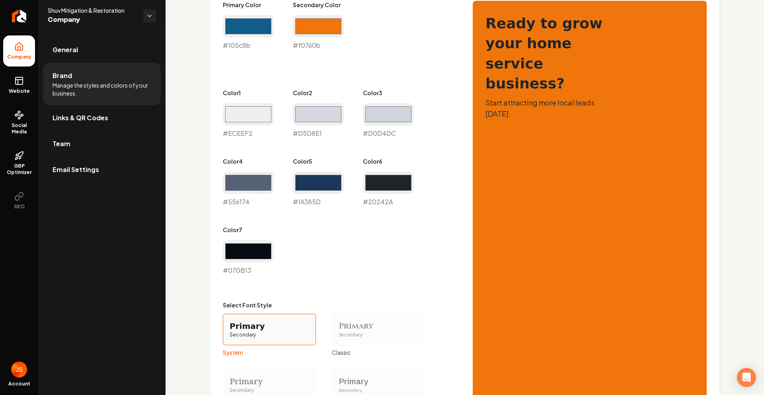
scroll to position [556, 0]
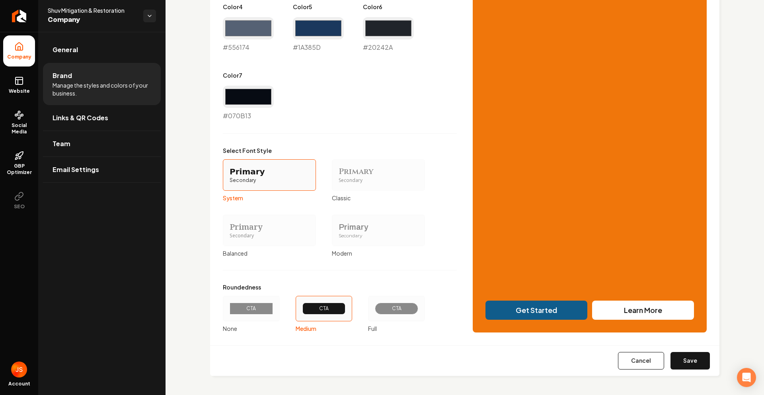
click at [678, 361] on button "Save" at bounding box center [689, 361] width 39 height 18
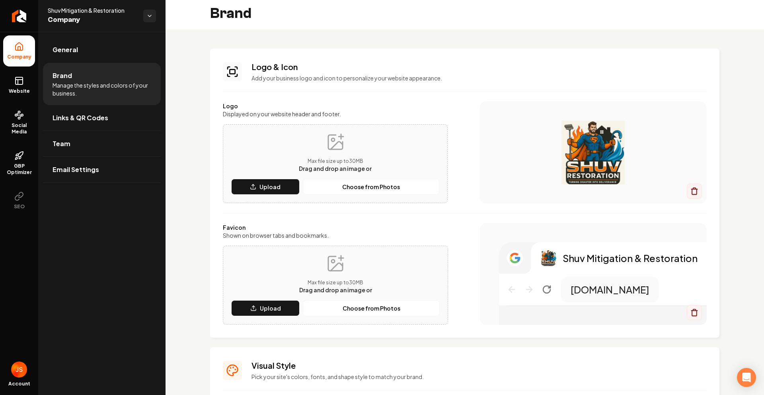
scroll to position [0, 0]
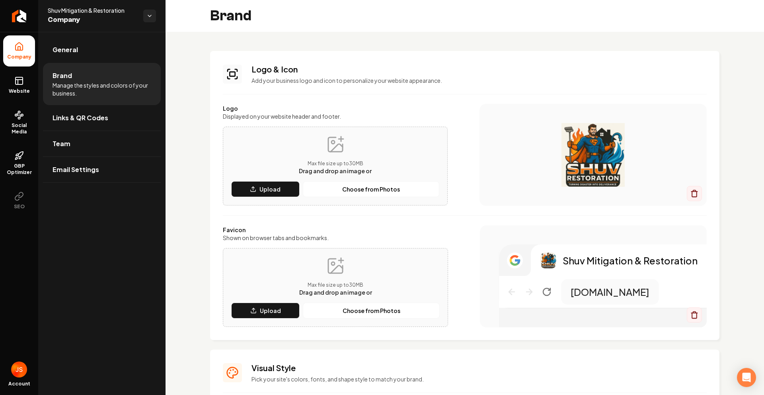
type input "#eceef2"
type input "#d5d8e1"
type input "#d0d4dc"
type input "#1a385d"
type input "#20242a"
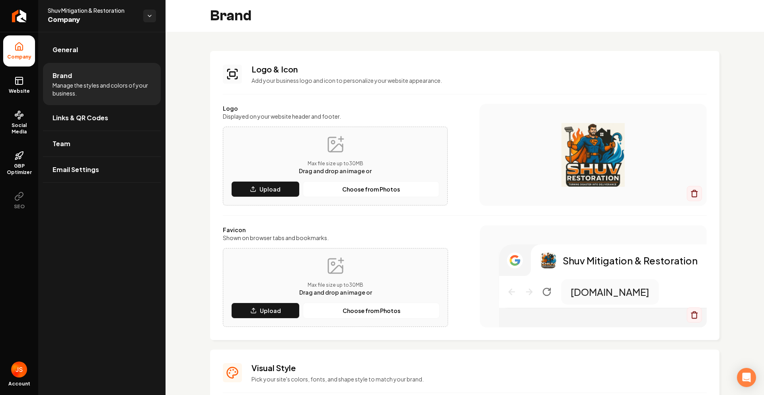
type input "#070b13"
click at [20, 86] on link "Website" at bounding box center [19, 85] width 32 height 31
